Goal: Navigation & Orientation: Find specific page/section

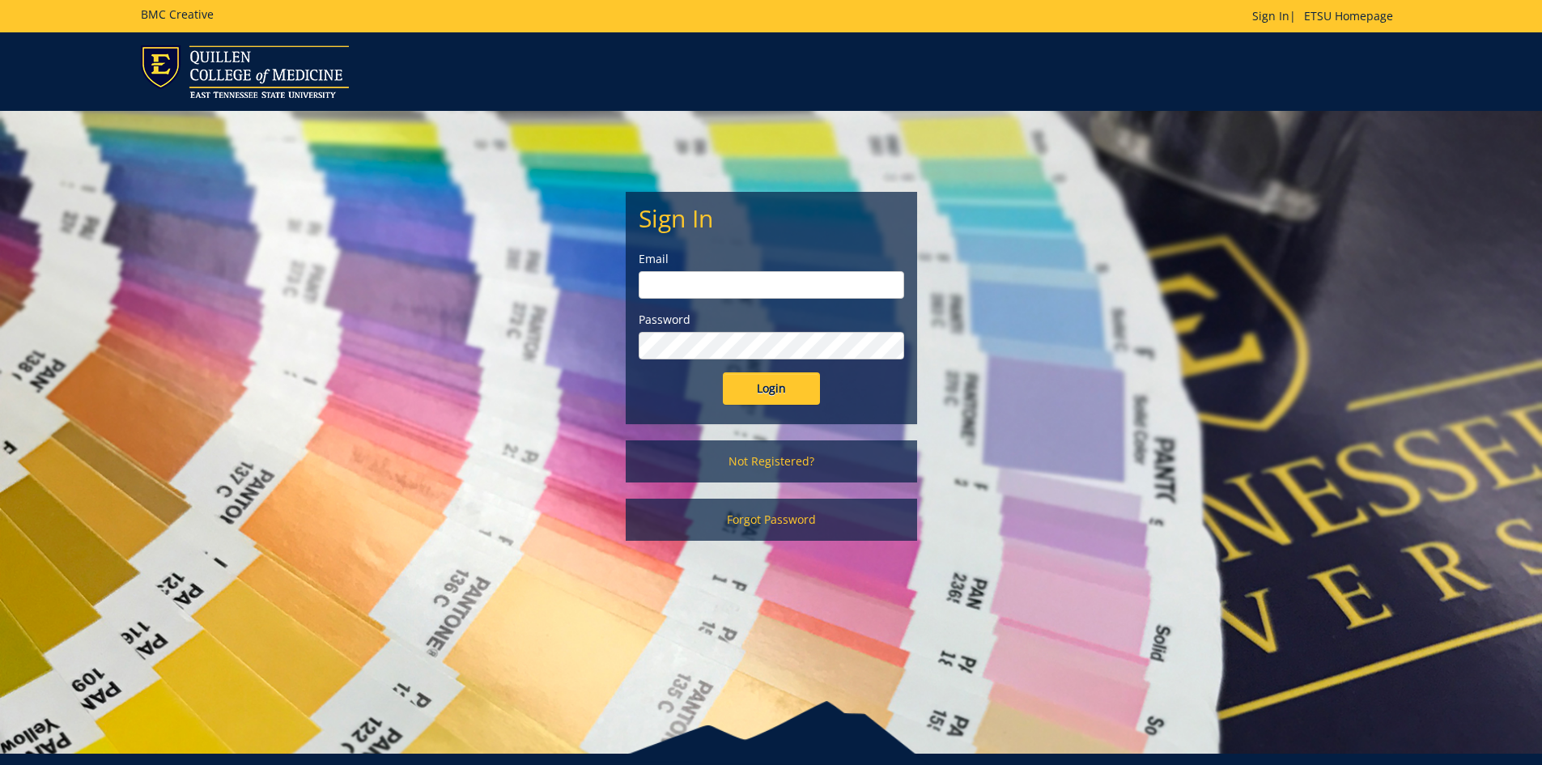
type input "[EMAIL_ADDRESS][DOMAIN_NAME]"
click at [775, 395] on input "Login" at bounding box center [771, 388] width 97 height 32
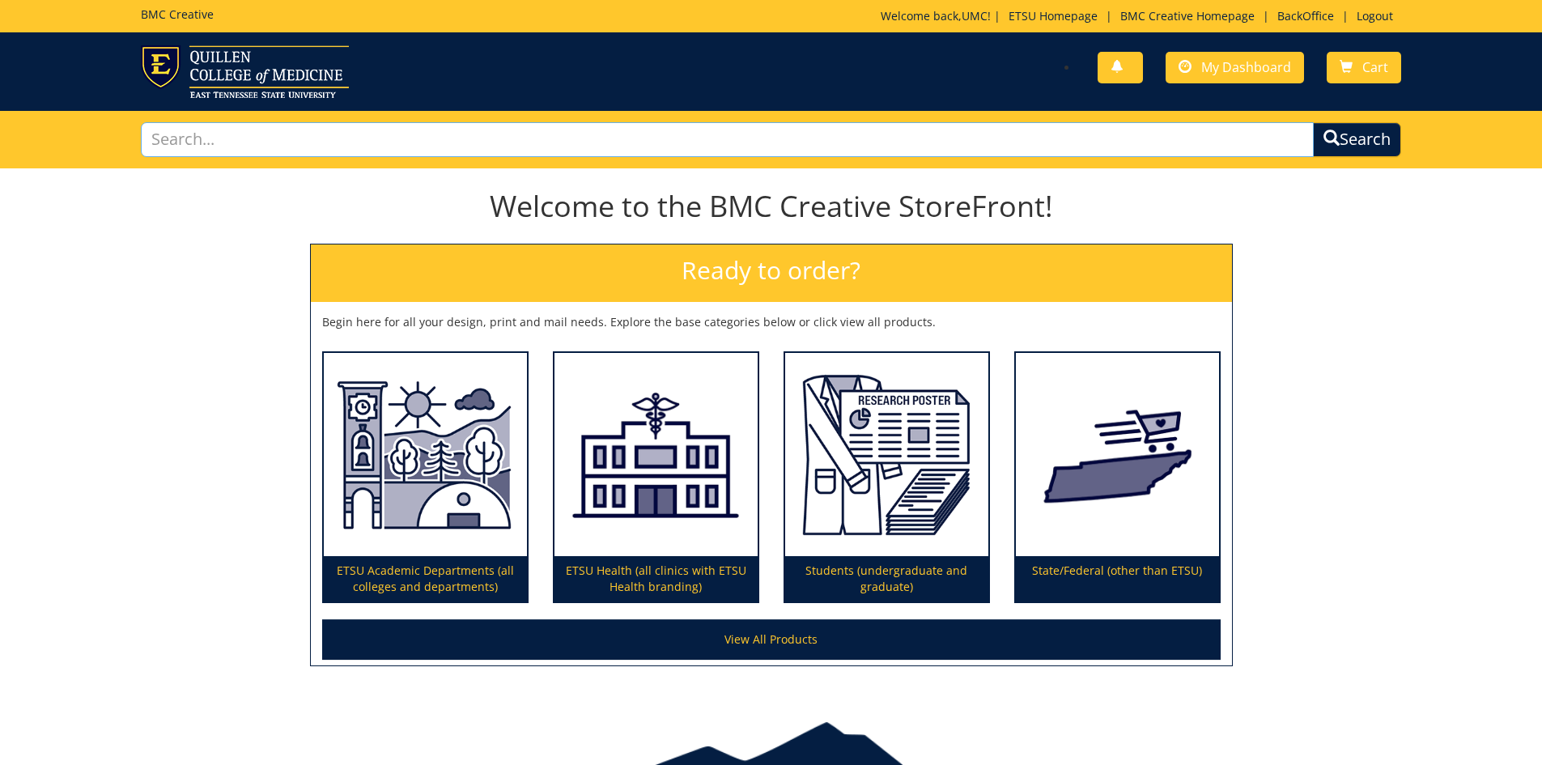
click at [243, 147] on input "text" at bounding box center [728, 139] width 1174 height 35
click at [439, 149] on input "text" at bounding box center [728, 139] width 1174 height 35
click at [1231, 62] on span "My Dashboard" at bounding box center [1246, 67] width 90 height 18
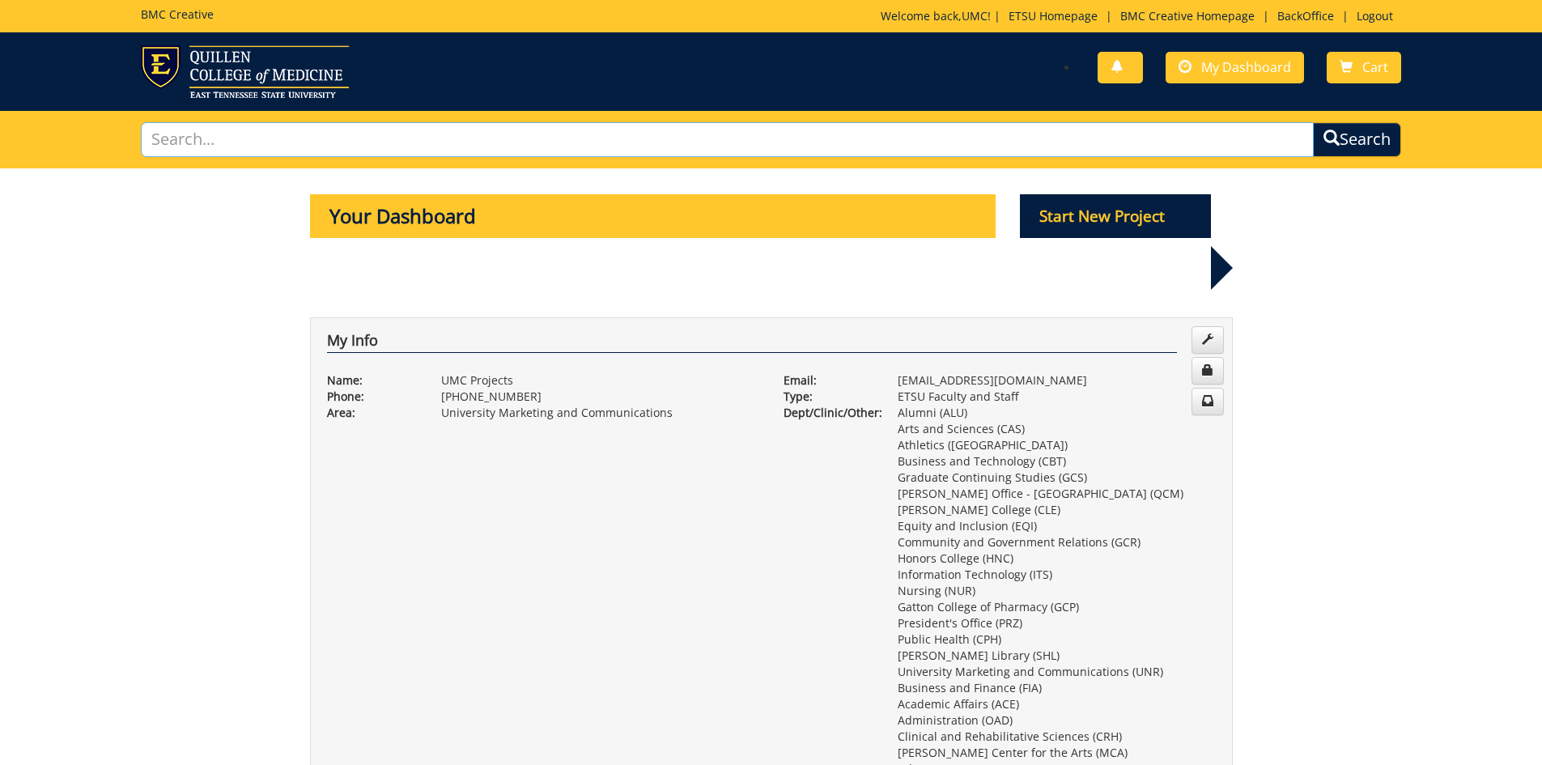
click at [203, 129] on input "text" at bounding box center [728, 139] width 1174 height 35
